Goal: Task Accomplishment & Management: Use online tool/utility

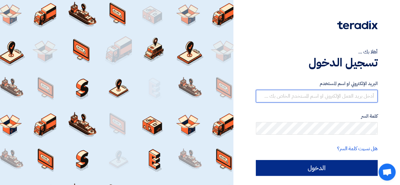
type input "[EMAIL_ADDRESS][DOMAIN_NAME]"
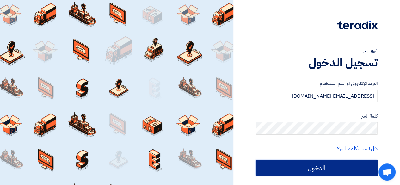
click at [317, 167] on input "الدخول" at bounding box center [317, 168] width 122 height 16
type input "Sign in"
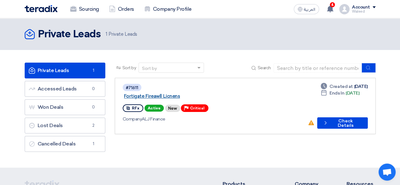
click at [169, 93] on link "Fortigate Fireawll Licnens" at bounding box center [203, 96] width 158 height 6
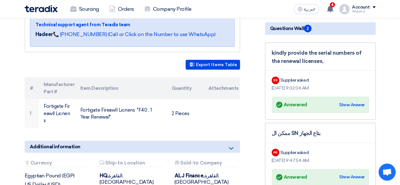
scroll to position [152, 0]
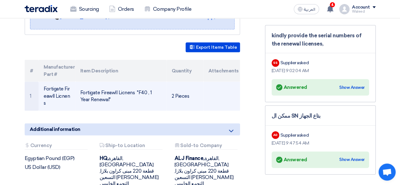
drag, startPoint x: 102, startPoint y: 91, endPoint x: 78, endPoint y: 83, distance: 24.6
click at [78, 83] on td "Fortigate Fireawll Licnens "F40 , 1 Year Renewal"" at bounding box center [120, 96] width 91 height 29
copy td "Fortigate Fireawll Licnens "F40 , 1 Year Renewal""
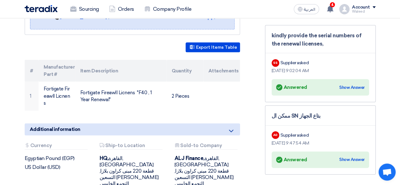
click at [77, 103] on div "Fortigate Fireawll Licnens Buyer Information [PERSON_NAME] Senior Admin & Procu…" at bounding box center [140, 73] width 240 height 258
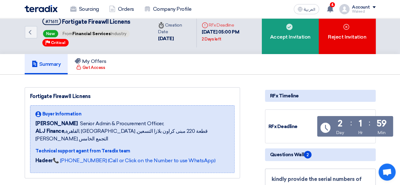
scroll to position [0, 0]
